Goal: Task Accomplishment & Management: Manage account settings

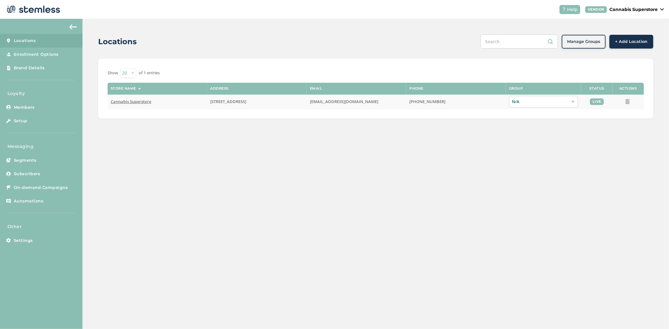
click at [122, 104] on td "Cannabis Superstore" at bounding box center [157, 102] width 99 height 14
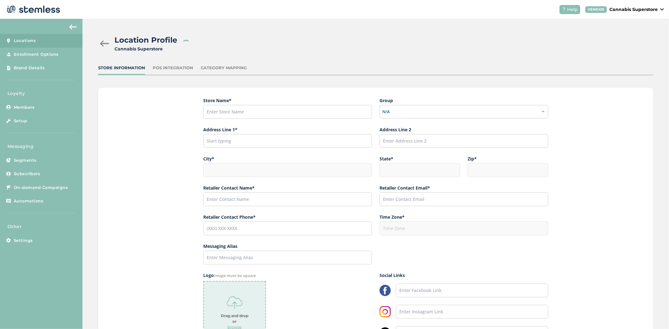
type input "Cannabis Superstore"
type input "[STREET_ADDRESS]"
type input "Cle Elum"
type input "WA"
type input "98922"
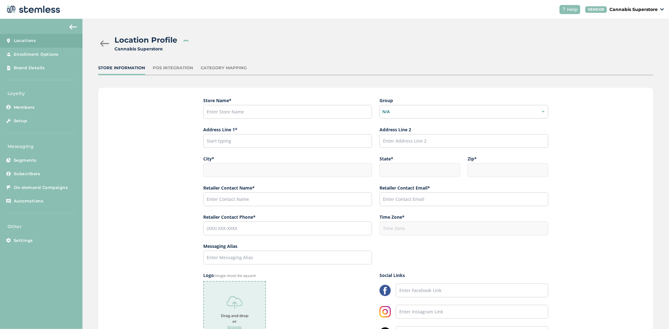
type input "Gene"
type input "[EMAIL_ADDRESS][DOMAIN_NAME]"
type input "[PHONE_NUMBER]"
type input "America/Los_Angeles"
type input "Canna Superstore"
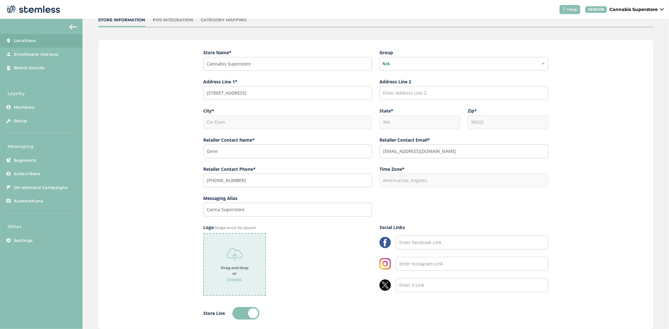
scroll to position [87, 0]
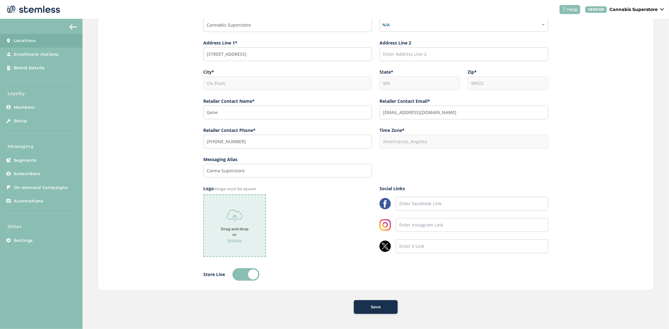
click at [44, 75] on div "Locations Enrollment Options Brand Details" at bounding box center [41, 57] width 82 height 46
click at [41, 67] on span "Brand Details" at bounding box center [29, 68] width 31 height 6
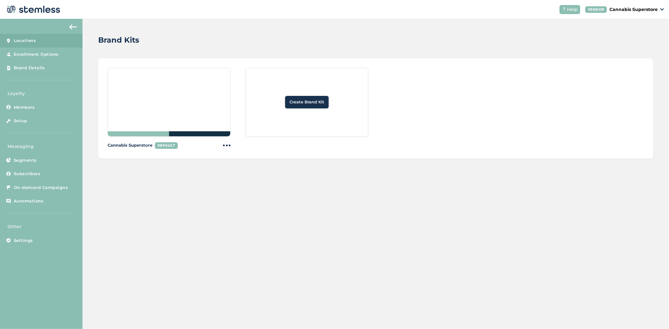
click at [39, 45] on link "Locations" at bounding box center [41, 41] width 82 height 14
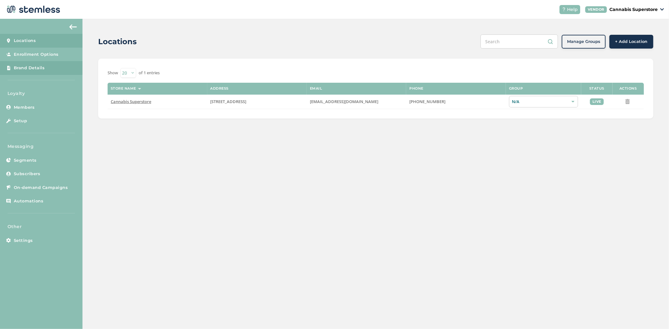
click at [35, 73] on link "Brand Details" at bounding box center [41, 68] width 82 height 14
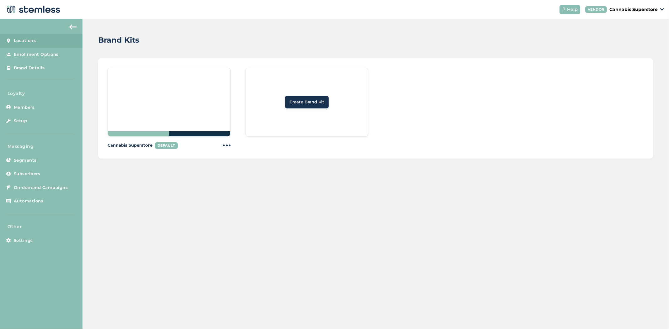
click at [27, 46] on link "Locations" at bounding box center [41, 41] width 82 height 14
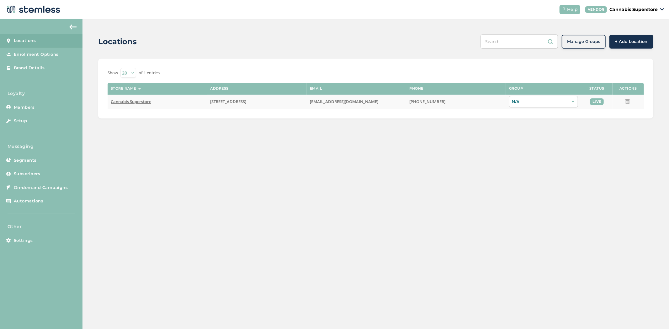
click at [138, 101] on span "Cannabis Superstore" at bounding box center [131, 102] width 40 height 6
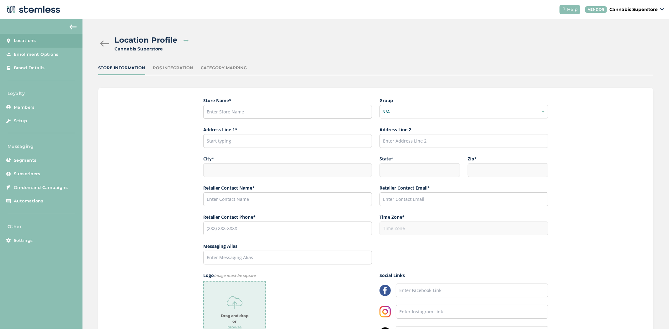
type input "Cannabis Superstore"
type input "[STREET_ADDRESS]"
type input "Cle Elum"
type input "WA"
type input "98922"
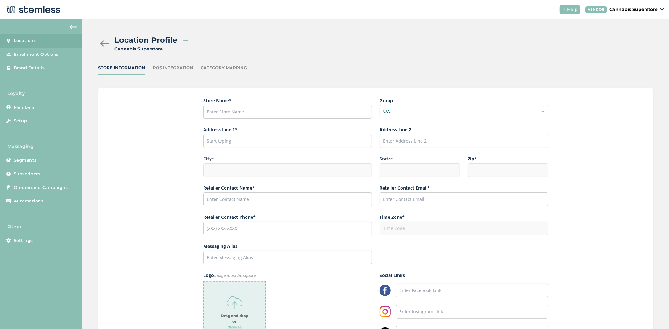
type input "Gene"
type input "[EMAIL_ADDRESS][DOMAIN_NAME]"
type input "[PHONE_NUMBER]"
type input "America/Los_Angeles"
type input "Canna Superstore"
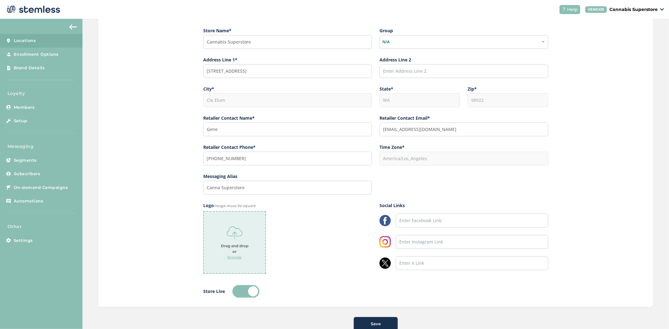
scroll to position [87, 0]
